Goal: Task Accomplishment & Management: Use online tool/utility

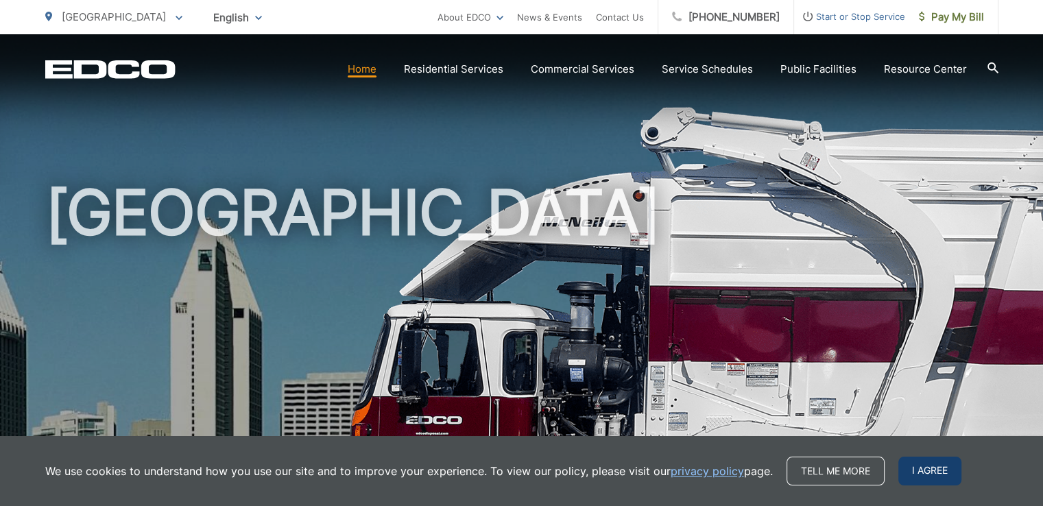
drag, startPoint x: 949, startPoint y: 452, endPoint x: 942, endPoint y: 479, distance: 27.8
click at [947, 483] on div "We use cookies to understand how you use our site and to improve your experienc…" at bounding box center [521, 471] width 1043 height 70
click at [940, 470] on span "I agree" at bounding box center [929, 471] width 63 height 29
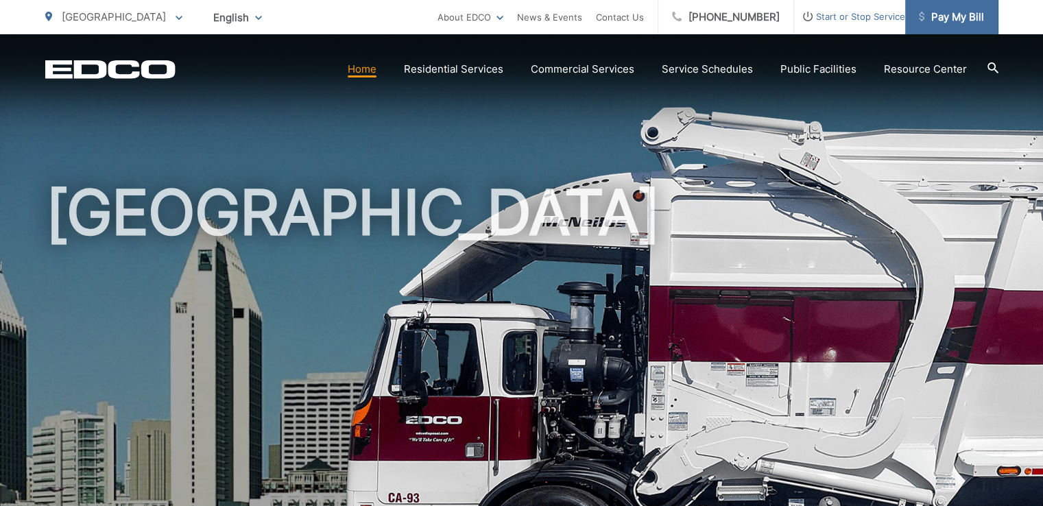
click at [942, 12] on span "Pay My Bill" at bounding box center [951, 17] width 65 height 16
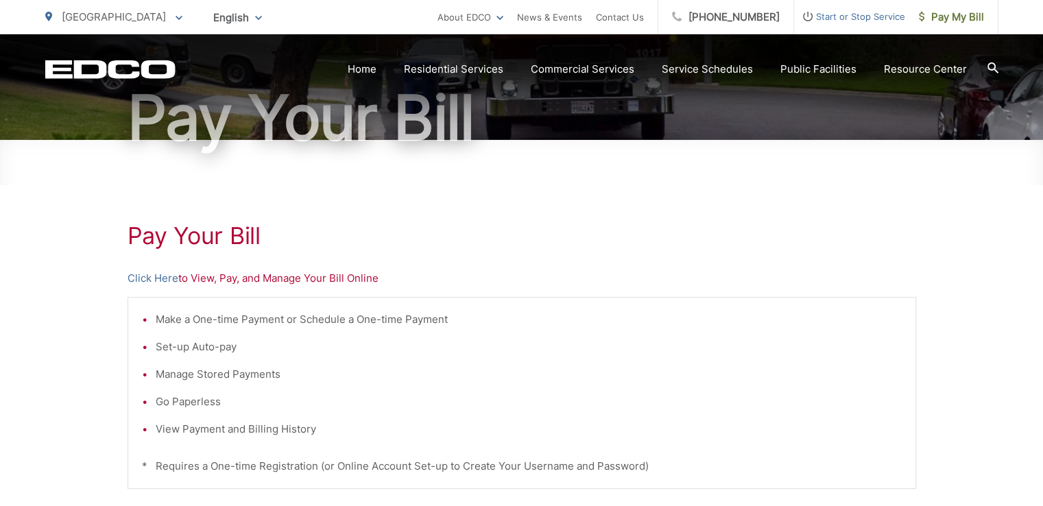
scroll to position [137, 0]
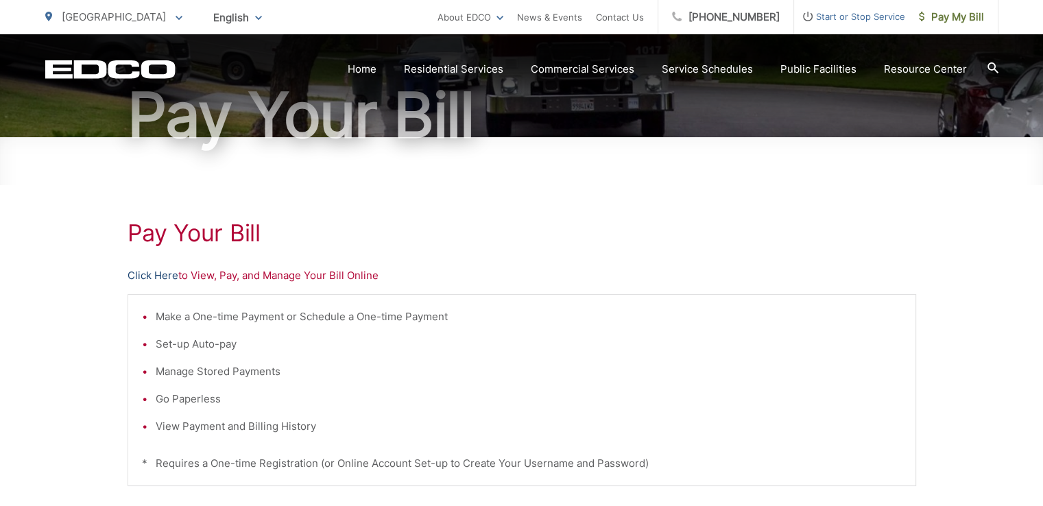
click at [141, 275] on link "Click Here" at bounding box center [153, 275] width 51 height 16
